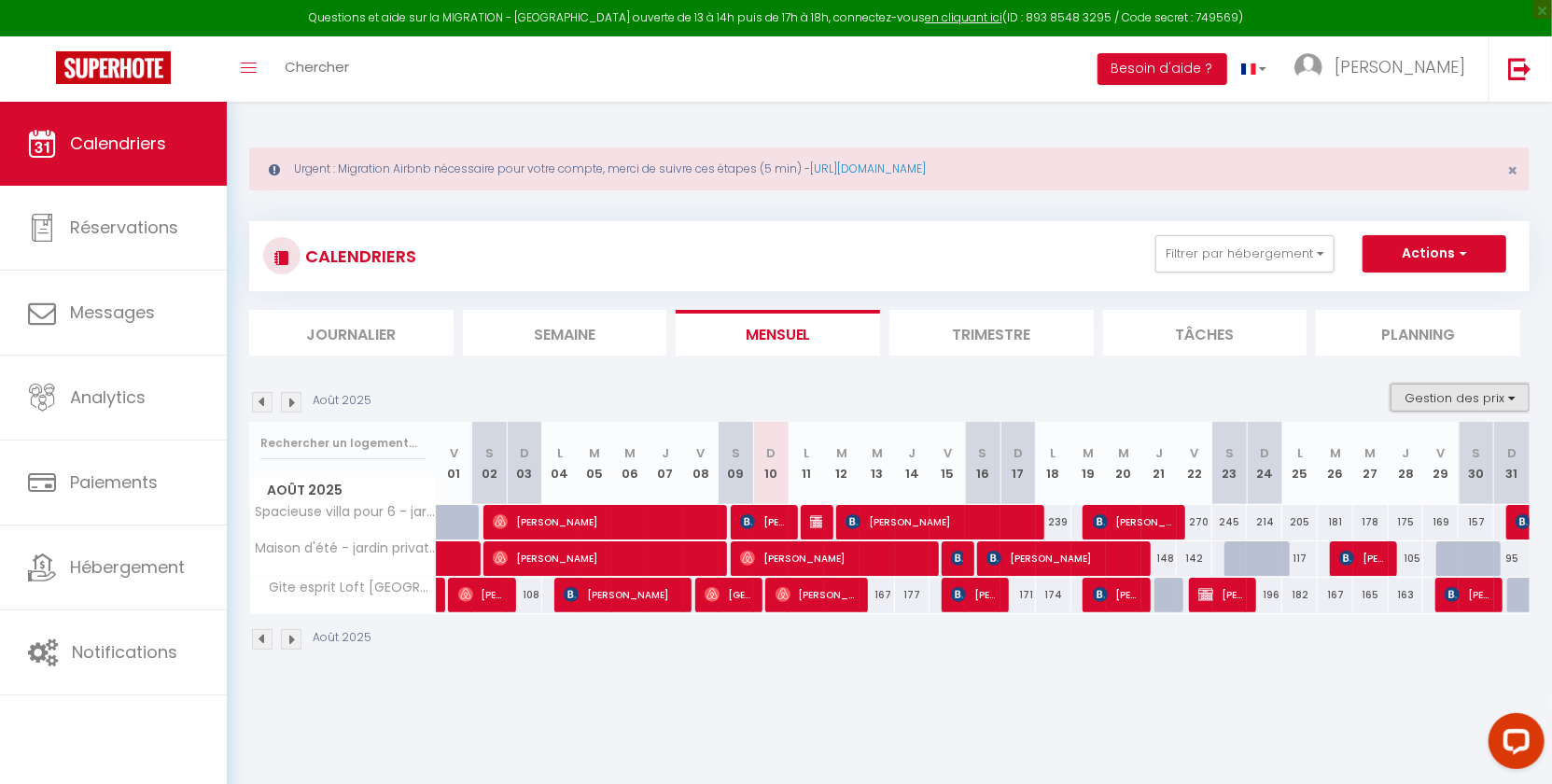
click at [1468, 401] on button "Gestion des prix" at bounding box center [1459, 398] width 139 height 28
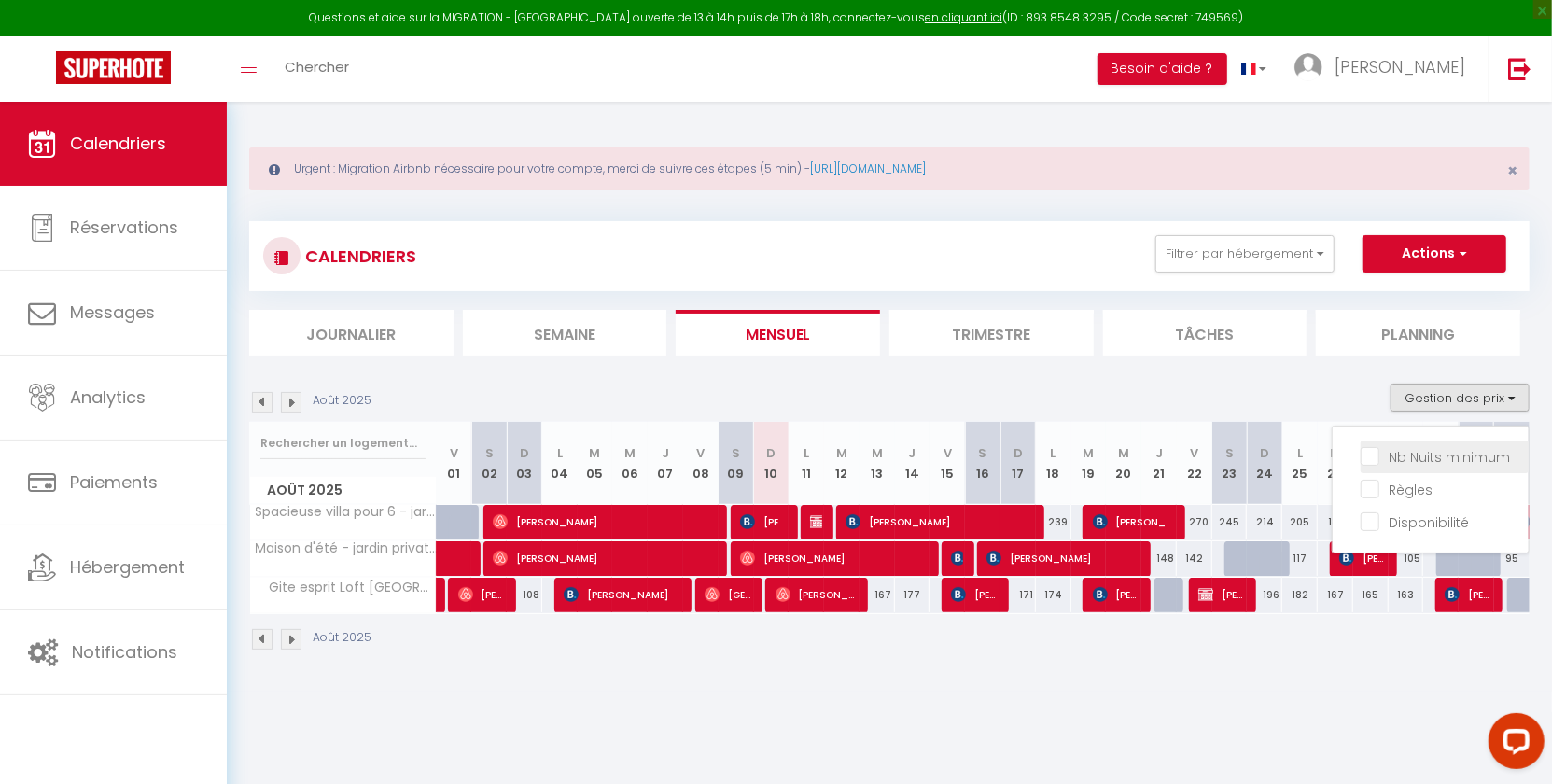
click at [1447, 453] on input "Nb Nuits minimum" at bounding box center [1445, 456] width 168 height 19
checkbox input "true"
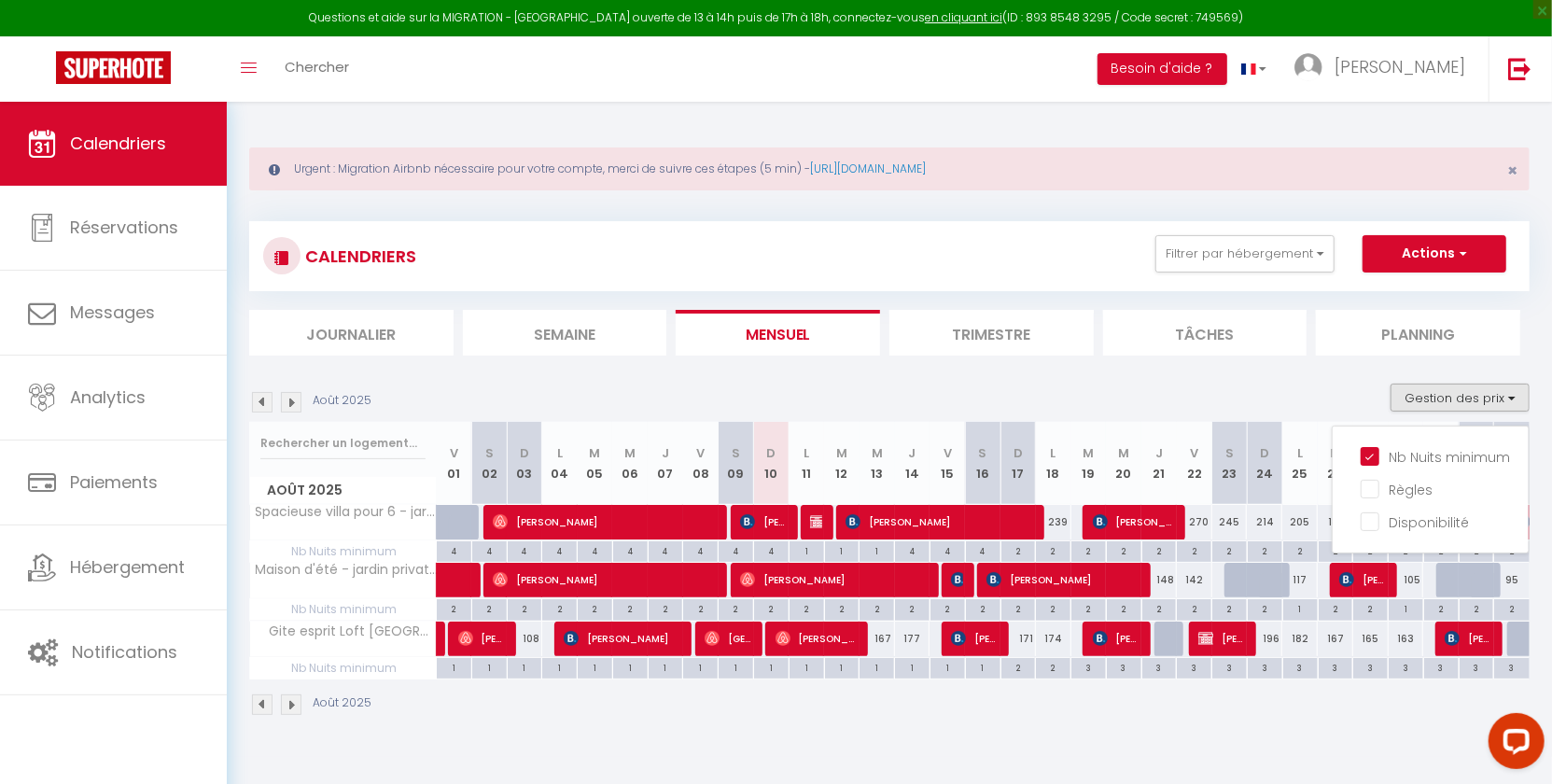
click at [1380, 405] on div "Août 2025 Gestion des prix Nb Nuits minimum Règles Disponibilité" at bounding box center [889, 403] width 1281 height 38
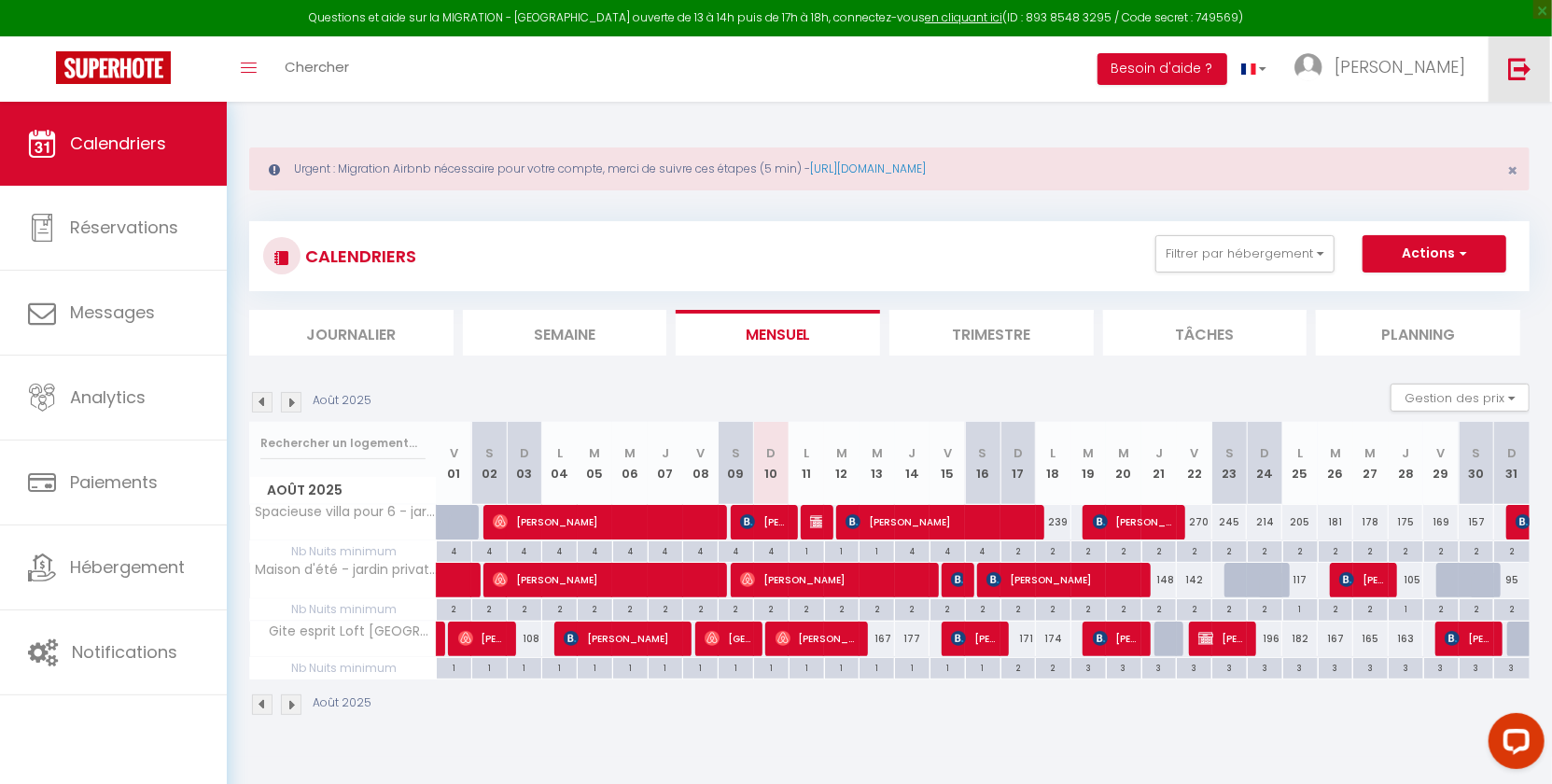
click at [1519, 67] on img at bounding box center [1519, 68] width 24 height 24
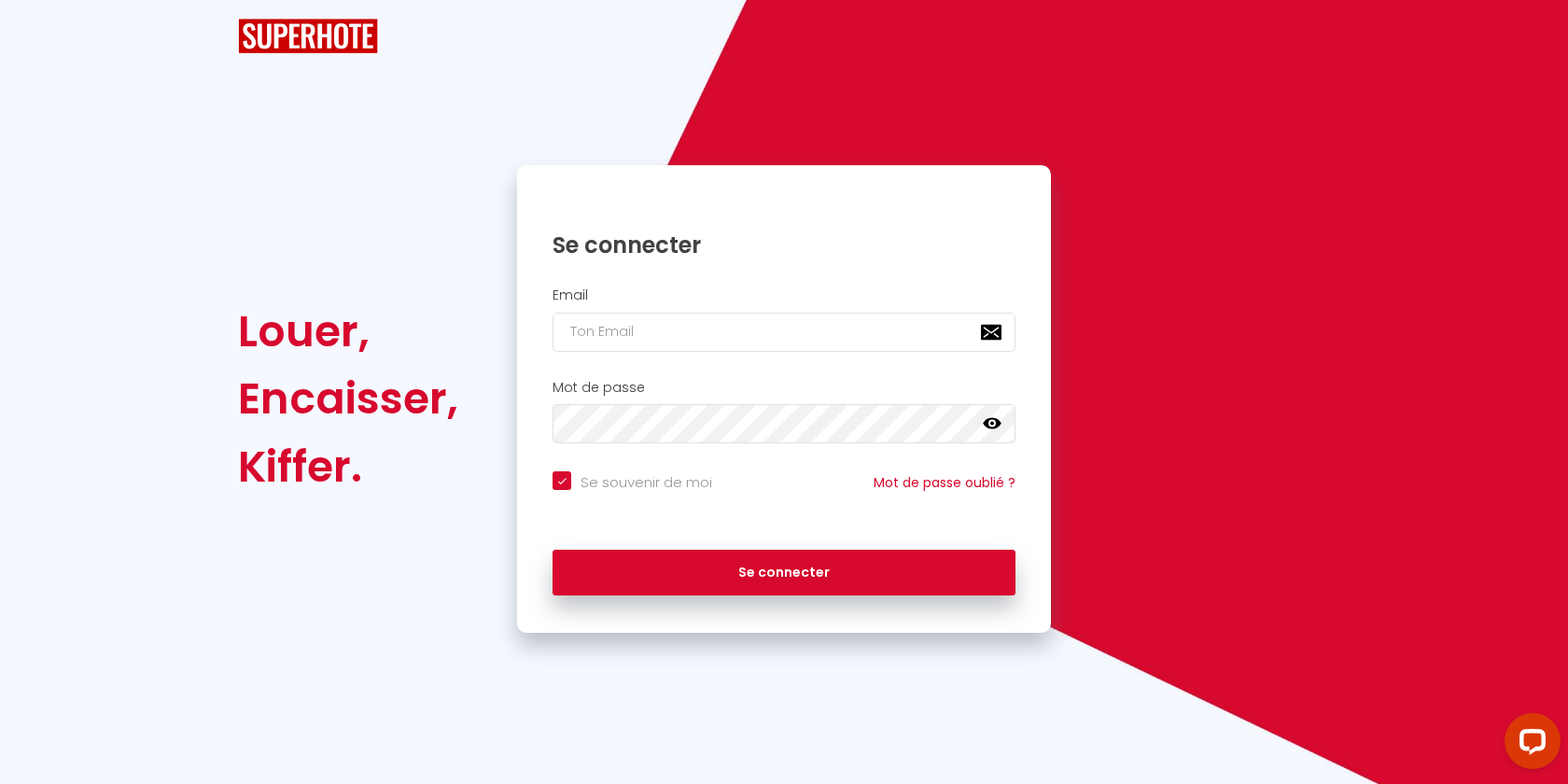
type input "[EMAIL_ADDRESS][DOMAIN_NAME]"
checkbox input "true"
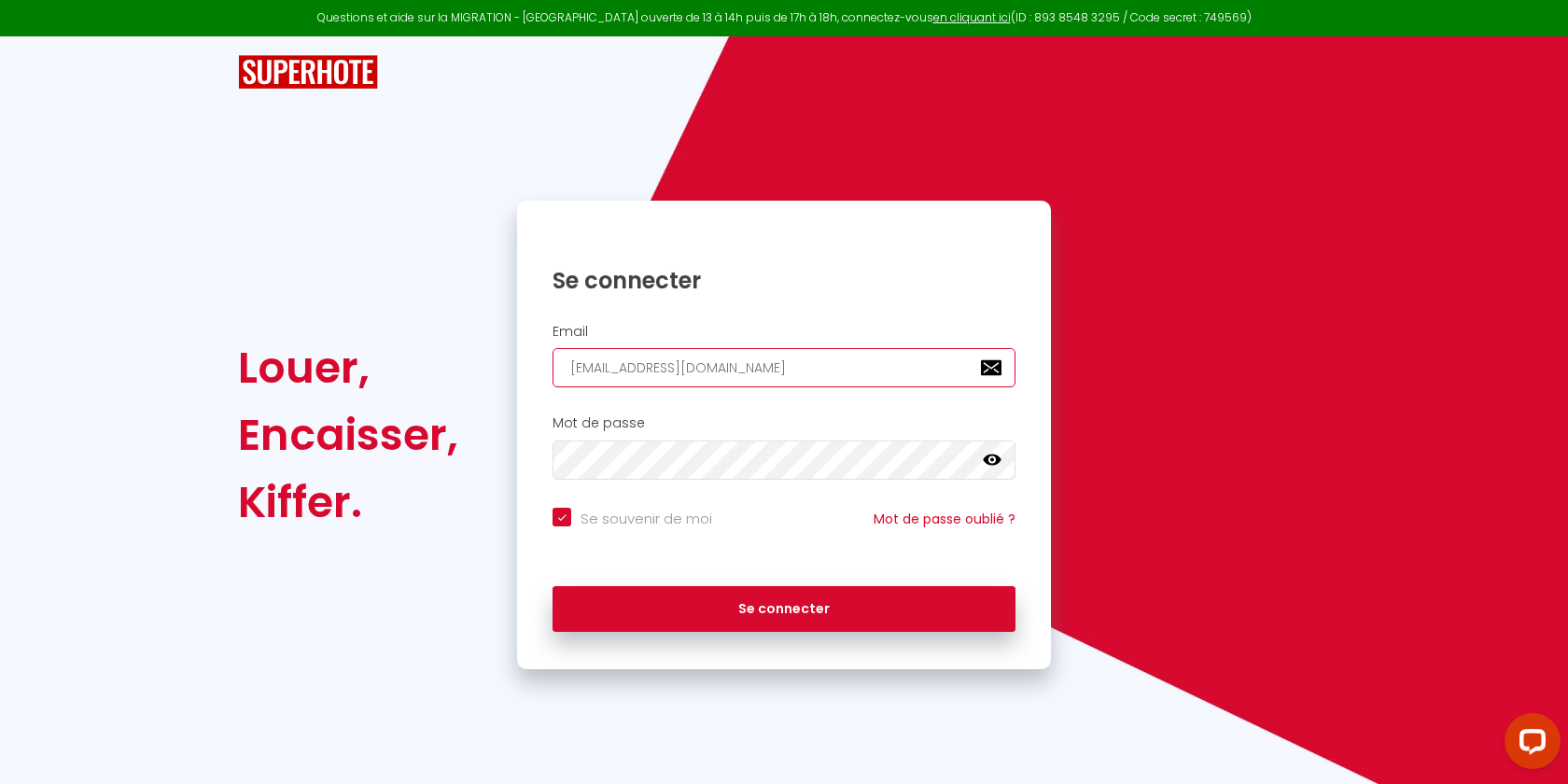
click at [769, 363] on input "[EMAIL_ADDRESS][DOMAIN_NAME]" at bounding box center [783, 367] width 462 height 39
paste input "[EMAIL_ADDRESS][DOMAIN_NAME]"
type input "[EMAIL_ADDRESS][DOMAIN_NAME]"
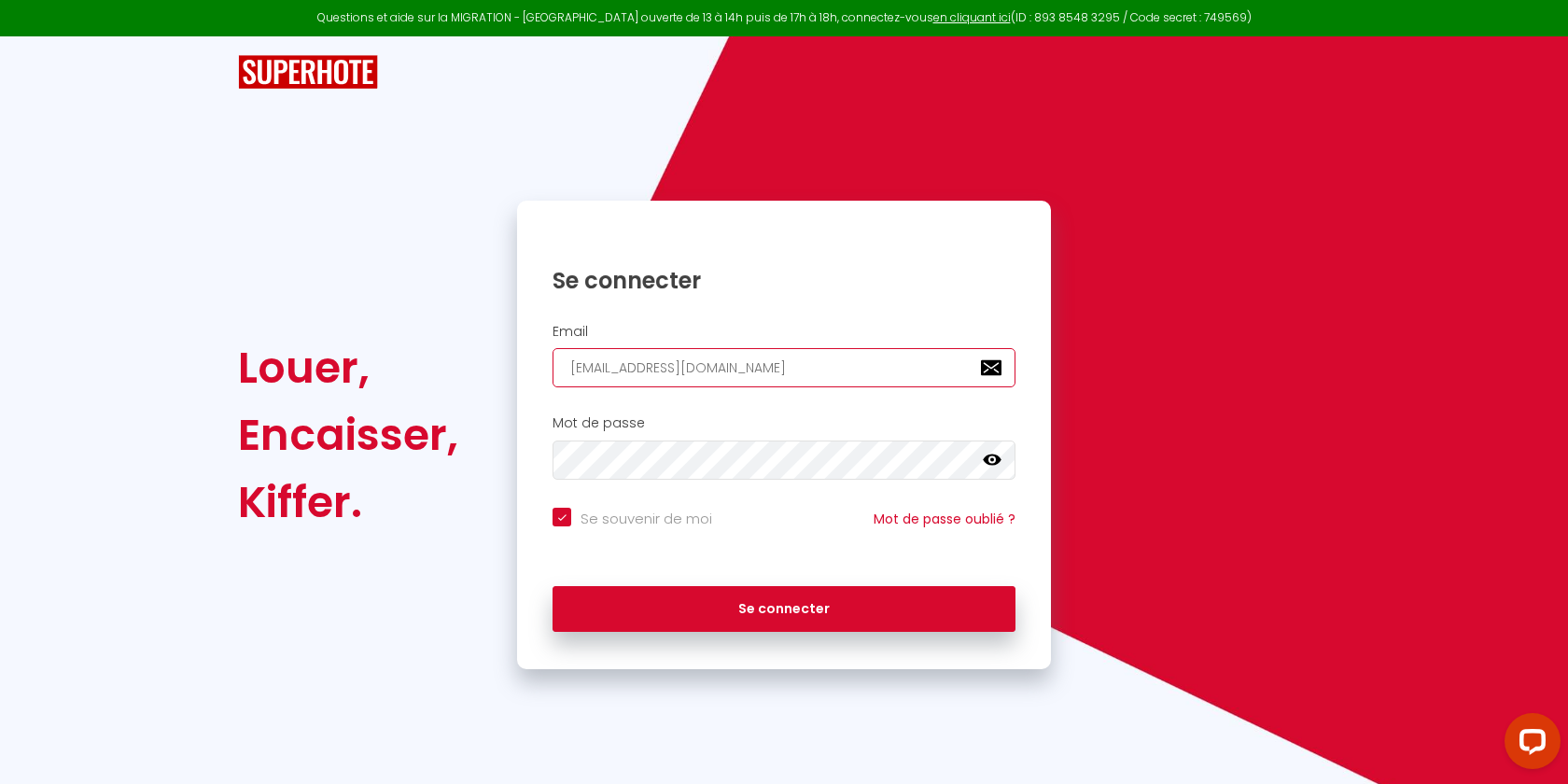
checkbox input "true"
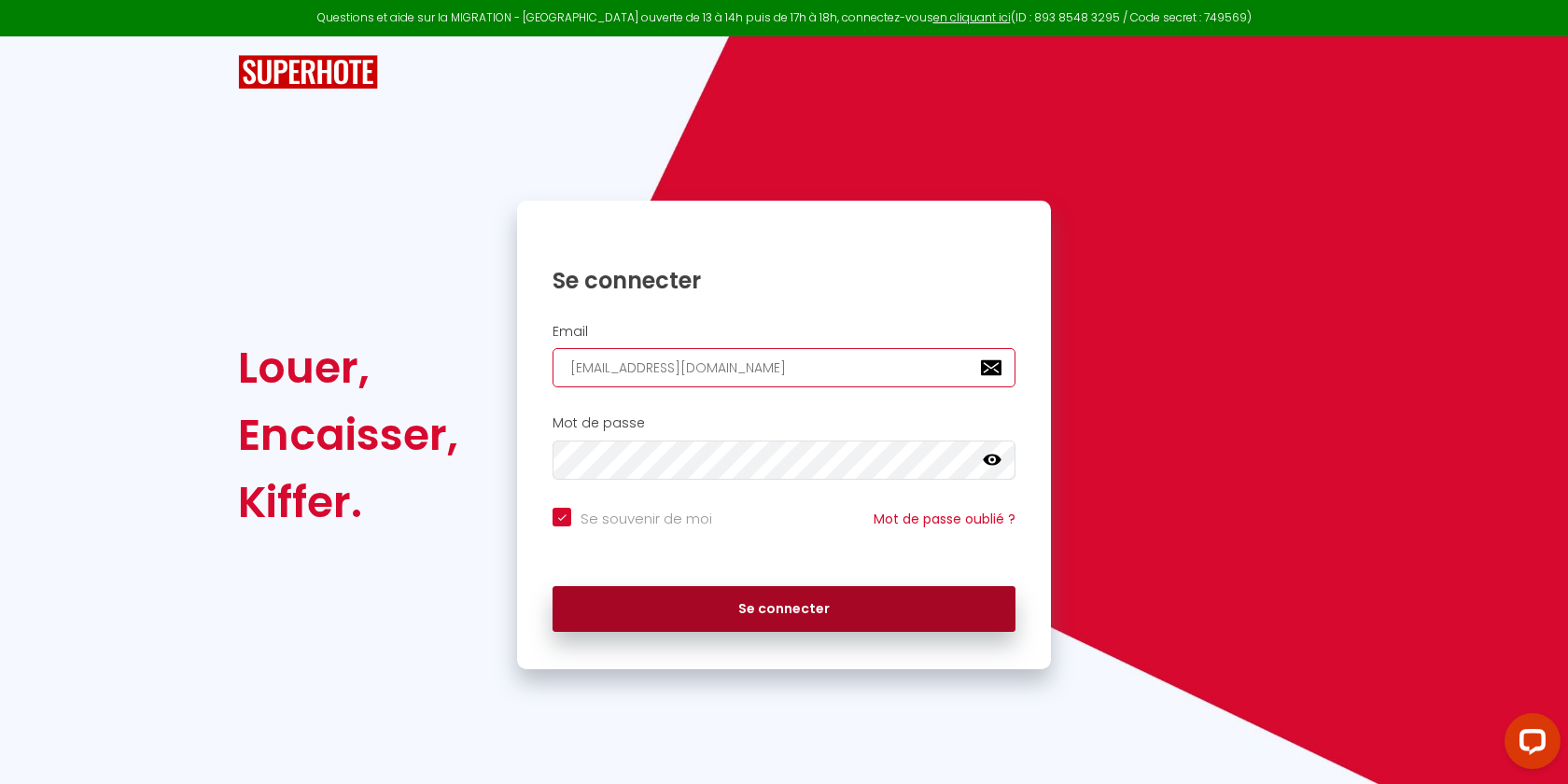
type input "[EMAIL_ADDRESS][DOMAIN_NAME]"
click at [632, 612] on button "Se connecter" at bounding box center [783, 609] width 462 height 46
checkbox input "true"
